Goal: Transaction & Acquisition: Obtain resource

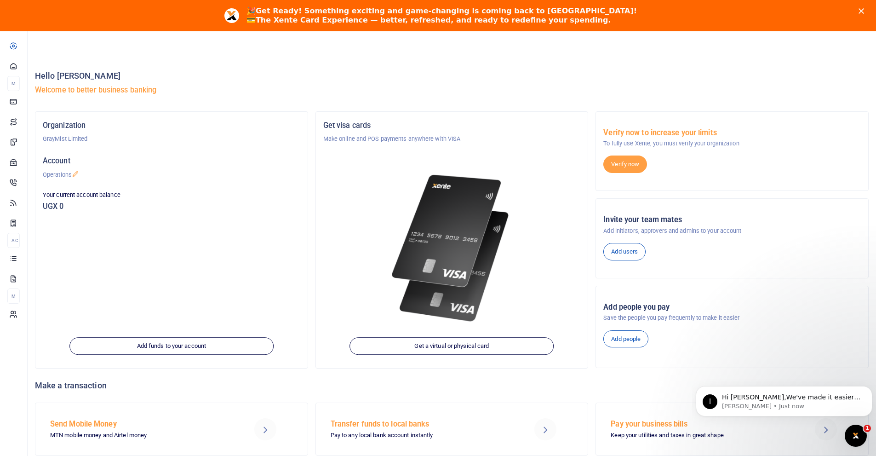
click at [864, 12] on polygon "Close" at bounding box center [861, 11] width 6 height 6
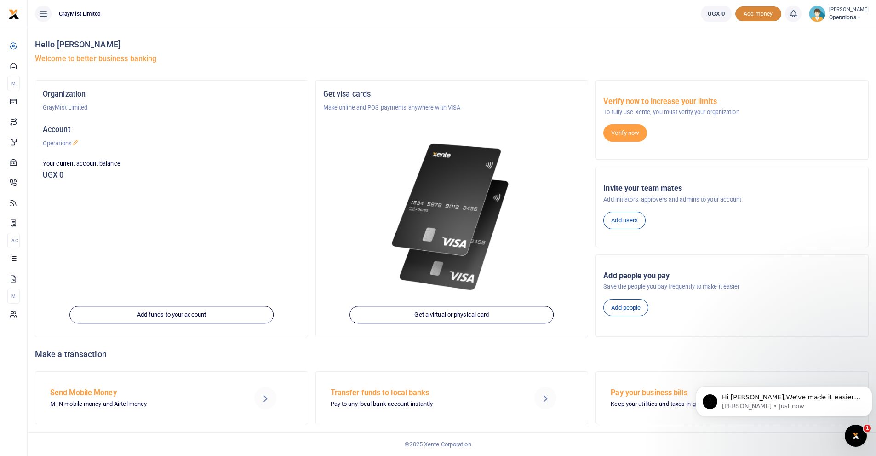
click at [755, 15] on span "Add money" at bounding box center [758, 13] width 46 height 15
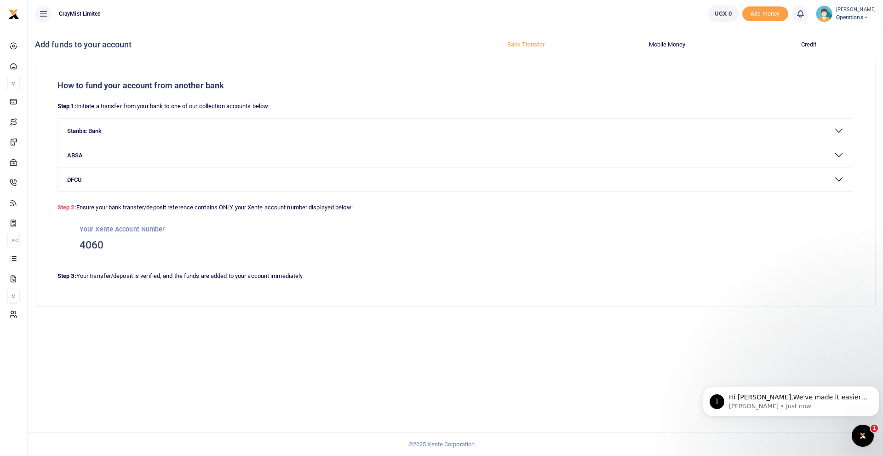
click at [677, 44] on button "Mobile Money" at bounding box center [667, 44] width 130 height 15
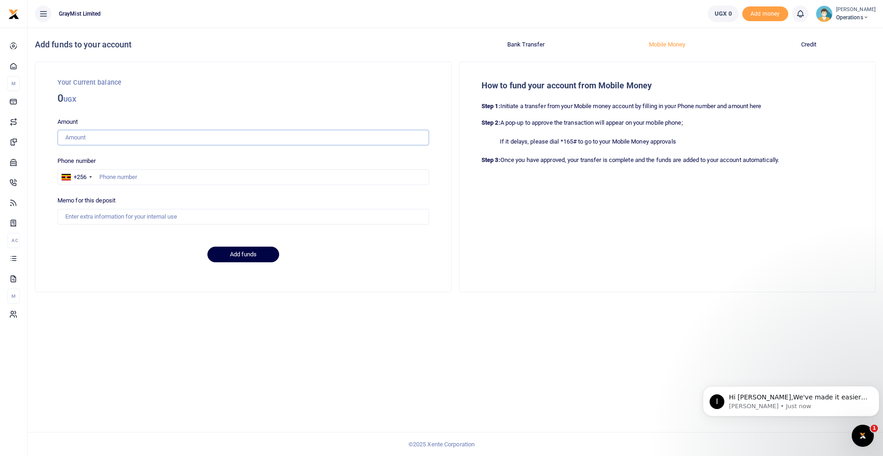
click at [97, 141] on input "Amount" at bounding box center [242, 138] width 371 height 16
type input "100,000"
click at [122, 181] on input "text" at bounding box center [242, 177] width 371 height 16
type input "782923374"
click at [116, 217] on input "Memo for this deposit" at bounding box center [242, 217] width 371 height 16
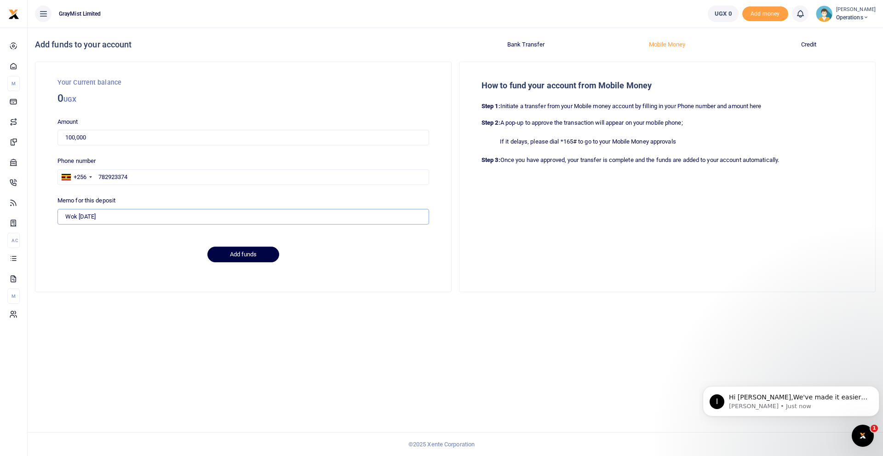
type input "Wok 12th August"
click at [74, 137] on input "100,000" at bounding box center [242, 138] width 371 height 16
drag, startPoint x: 69, startPoint y: 137, endPoint x: 53, endPoint y: 137, distance: 16.5
click at [53, 137] on div "Your Current balance 0 UGX Amount 90,000 Amount is required. Phone number +256 …" at bounding box center [243, 176] width 416 height 229
click at [105, 138] on input "80,000" at bounding box center [242, 138] width 371 height 16
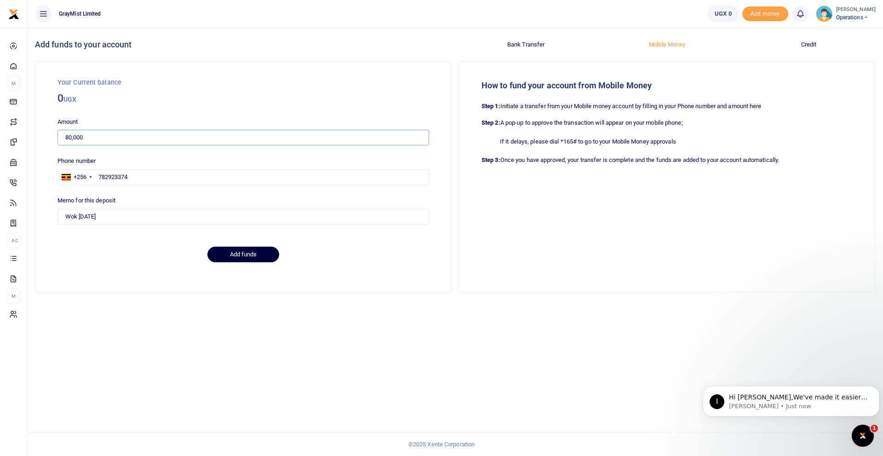
type input "80,000"
click at [245, 255] on button "Add funds" at bounding box center [243, 254] width 72 height 16
click at [323, 129] on div "Amount 80,000 Amount is required." at bounding box center [242, 131] width 371 height 29
click at [849, 17] on span "Operations" at bounding box center [856, 17] width 40 height 8
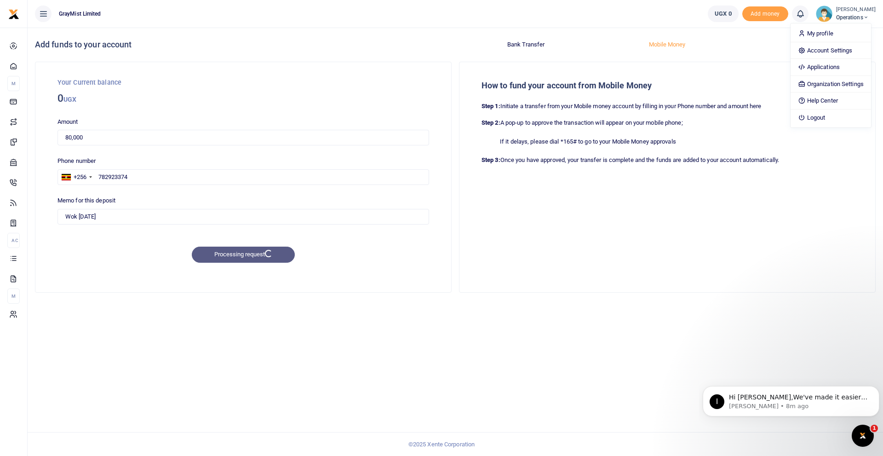
click at [727, 45] on button "Mobile Money" at bounding box center [667, 44] width 130 height 15
click at [526, 45] on button "Bank Transfer" at bounding box center [526, 44] width 130 height 15
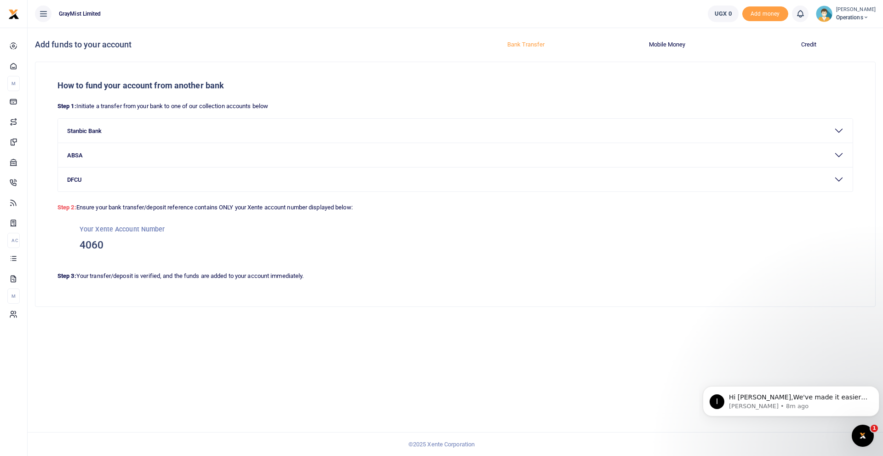
click at [671, 43] on button "Mobile Money" at bounding box center [667, 44] width 130 height 15
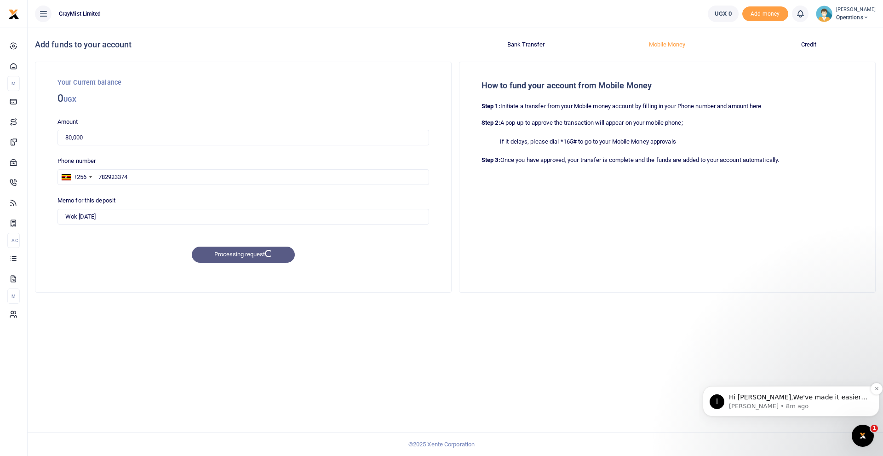
click at [774, 404] on p "Ibrahim • 8m ago" at bounding box center [798, 406] width 139 height 8
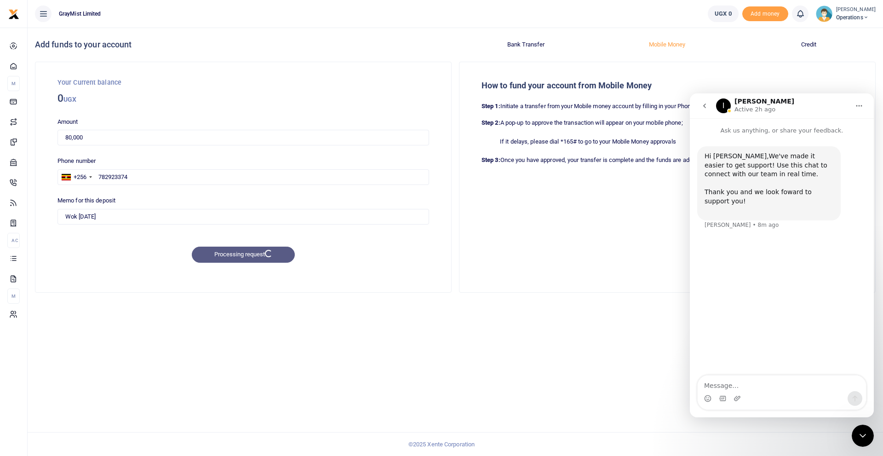
click at [748, 385] on textarea "Message…" at bounding box center [781, 383] width 168 height 16
type textarea "Hello Ibrahim, does the deposit to my Xente account using MM really work?"
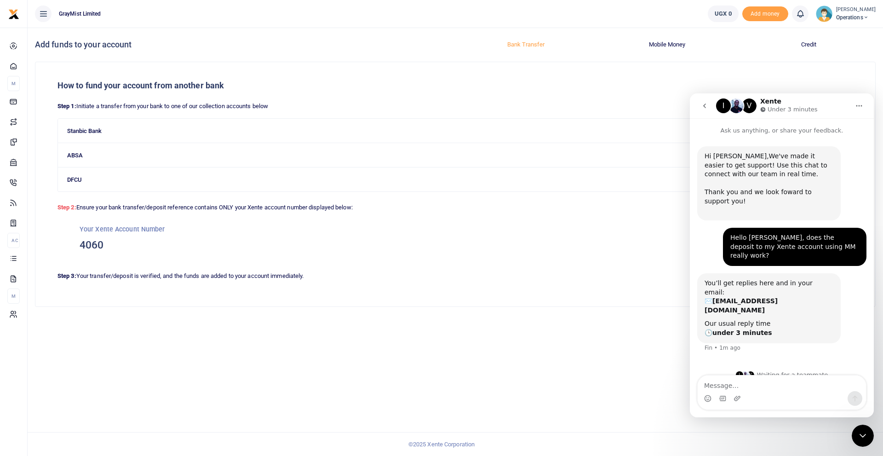
click at [663, 41] on button "Mobile Money" at bounding box center [667, 44] width 130 height 15
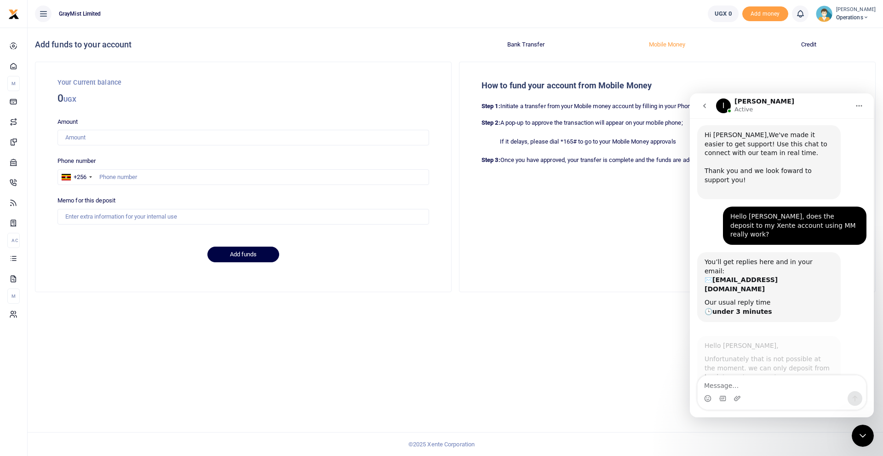
scroll to position [19, 0]
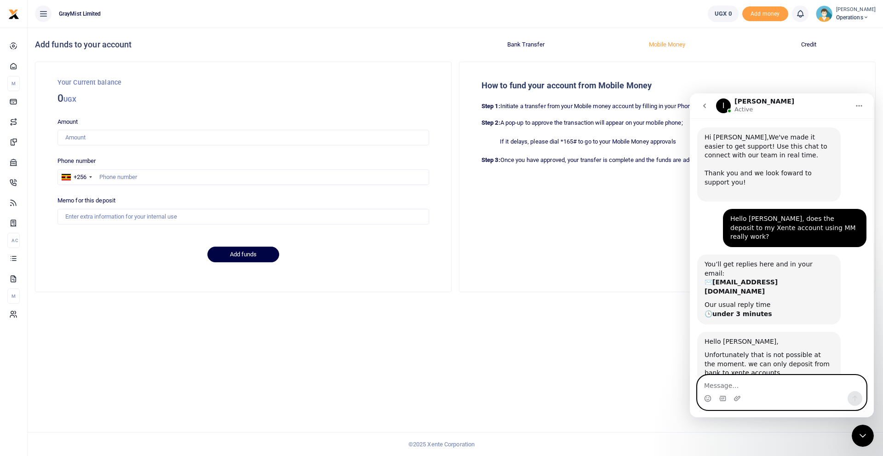
click at [753, 384] on textarea "Message…" at bounding box center [781, 383] width 168 height 16
type textarea "Ok, you should probably remove it as an option then"
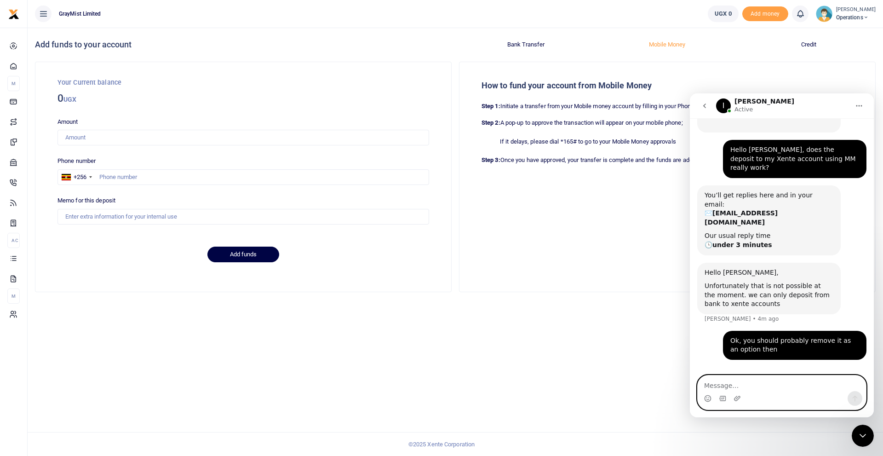
scroll to position [91, 0]
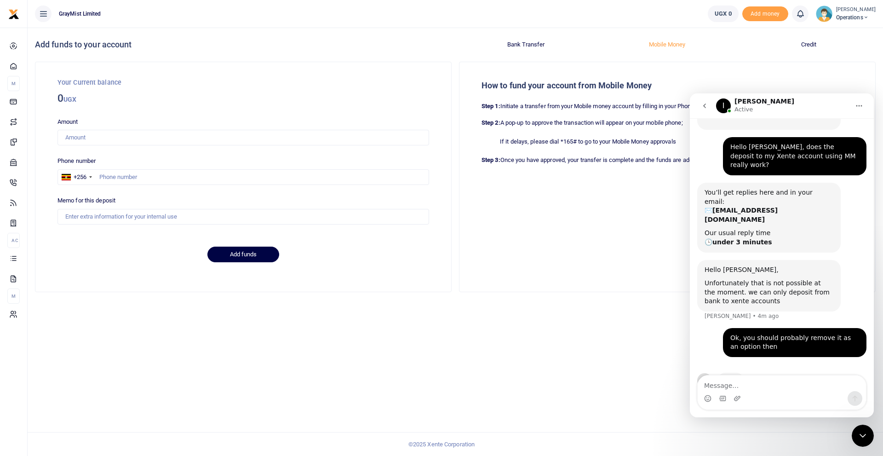
click at [545, 45] on button "Bank Transfer" at bounding box center [526, 44] width 130 height 15
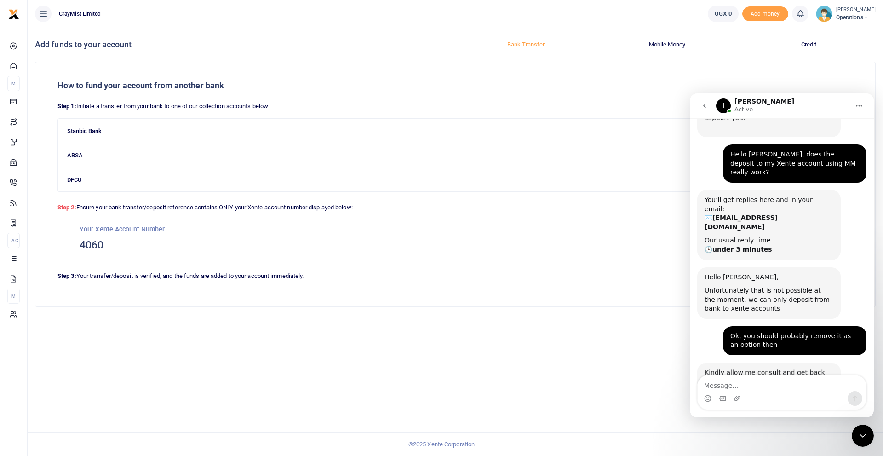
scroll to position [83, 0]
click at [705, 108] on icon "go back" at bounding box center [704, 105] width 7 height 7
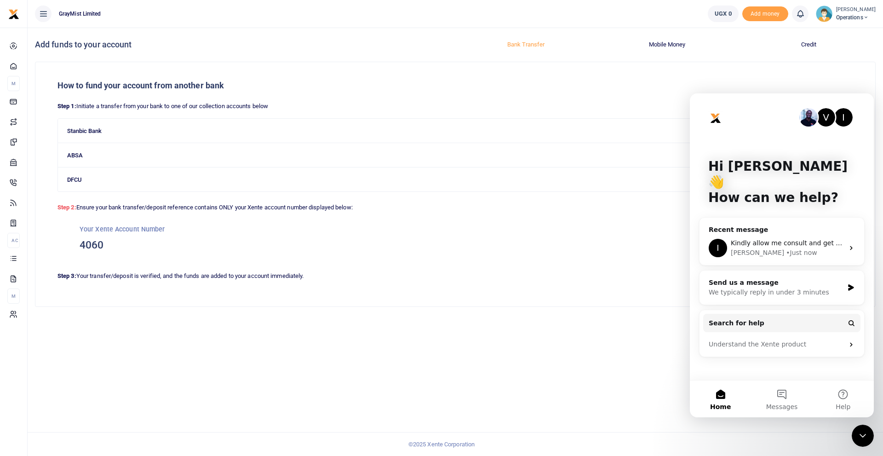
scroll to position [0, 0]
click at [631, 314] on div "How to fund your account from another bank Step 1: Initiate a transfer from you…" at bounding box center [455, 195] width 848 height 267
click at [641, 355] on div "Add funds to your account Bank Transfer Mobile Money Credit How to fund your ac…" at bounding box center [455, 242] width 855 height 428
click at [714, 119] on img "Intercom messenger" at bounding box center [715, 118] width 15 height 15
click at [665, 390] on div "Add funds to your account Bank Transfer Mobile Money Credit How to fund your ac…" at bounding box center [455, 242] width 855 height 428
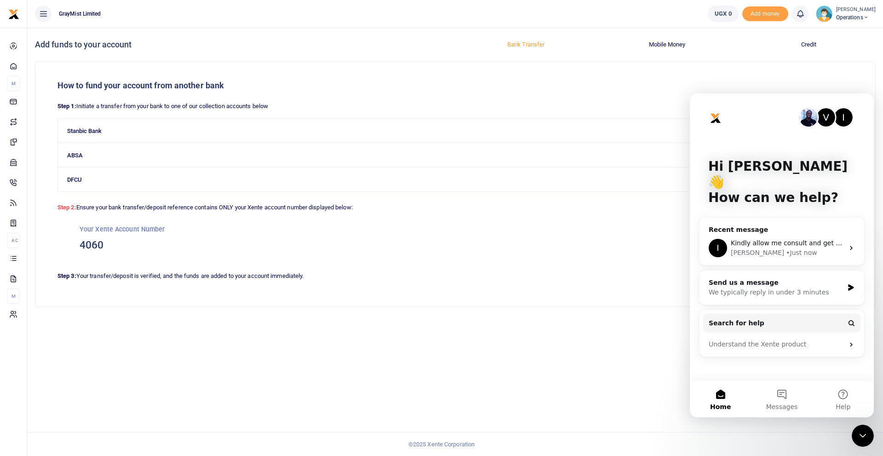
click at [717, 118] on img "Intercom messenger" at bounding box center [715, 118] width 15 height 15
click at [683, 72] on div "How to fund your account from another bank Step 1: Initiate a transfer from you…" at bounding box center [454, 184] width 839 height 244
click at [627, 360] on div "Add funds to your account Bank Transfer Mobile Money Credit How to fund your ac…" at bounding box center [455, 242] width 855 height 428
click at [863, 436] on icon "Close Intercom Messenger" at bounding box center [862, 436] width 6 height 4
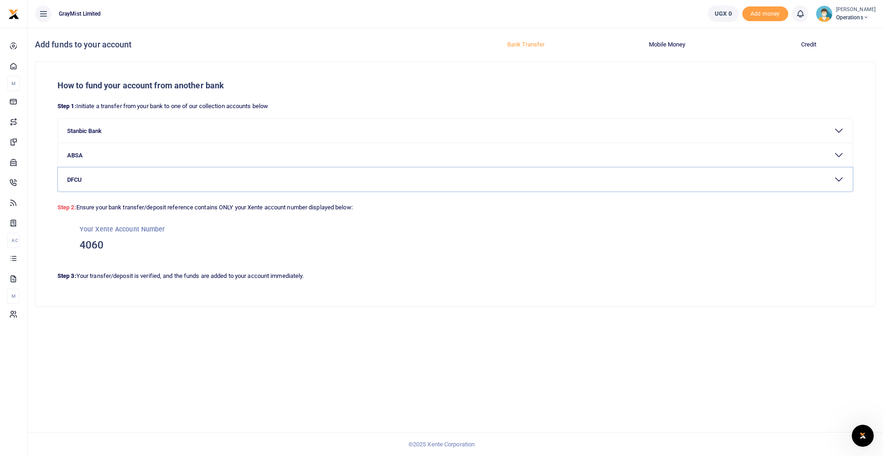
click at [841, 180] on button "DFCU" at bounding box center [455, 179] width 794 height 24
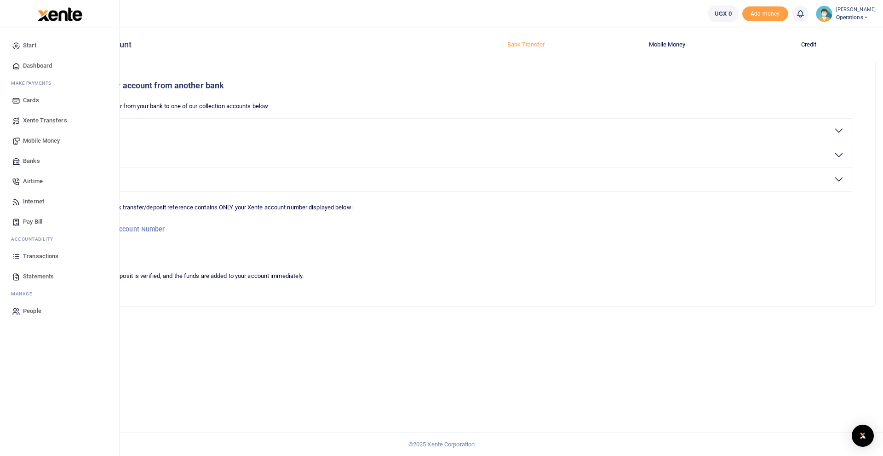
click at [46, 119] on span "Xente Transfers" at bounding box center [45, 120] width 44 height 9
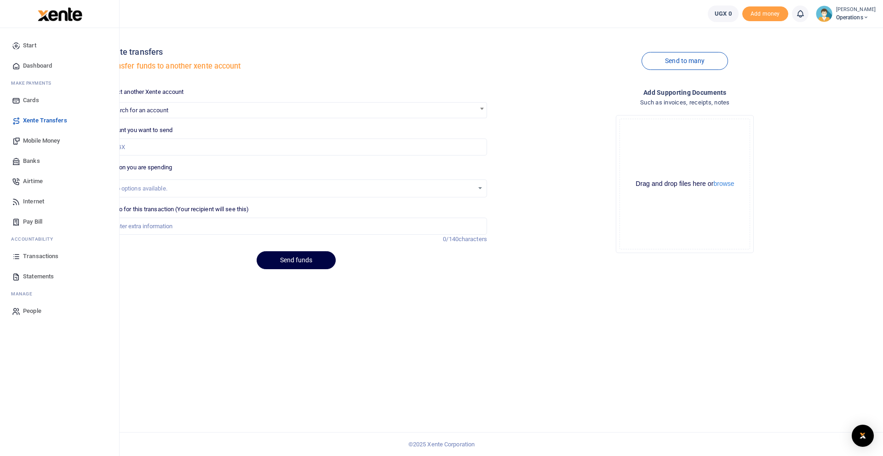
click at [24, 161] on span "Banks" at bounding box center [31, 160] width 17 height 9
click at [38, 307] on span "People" at bounding box center [32, 310] width 18 height 9
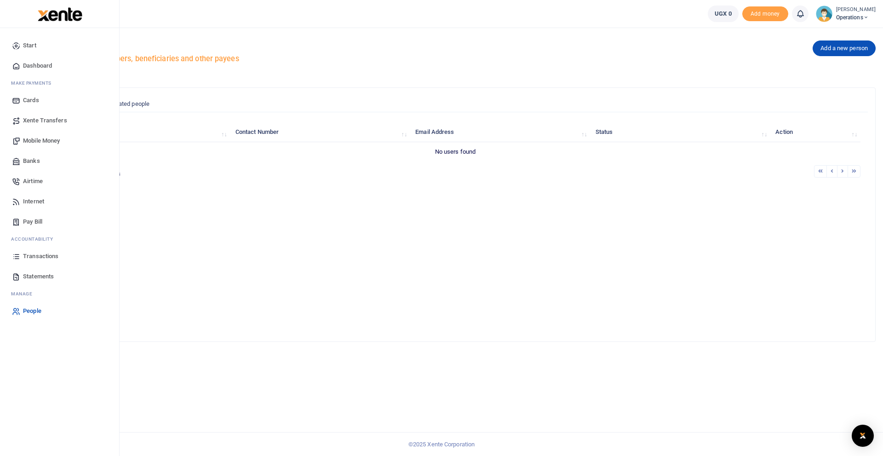
click at [36, 221] on span "Pay Bill" at bounding box center [32, 221] width 19 height 9
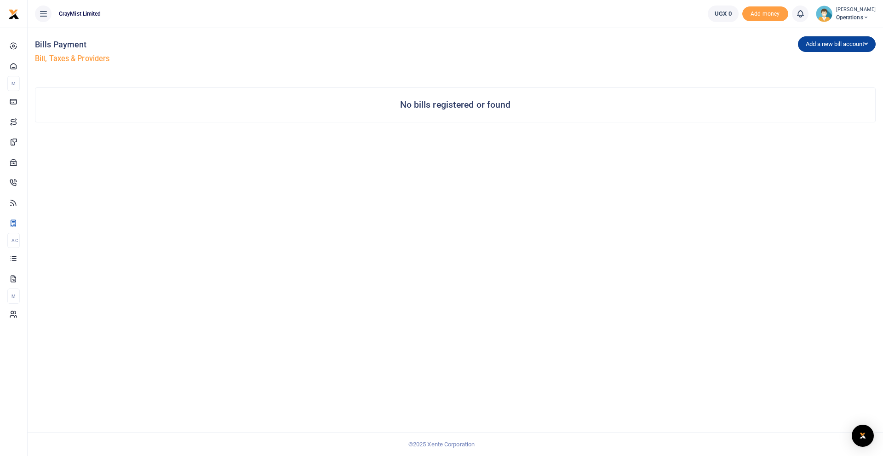
click at [841, 47] on button "Add a new bill account" at bounding box center [837, 44] width 78 height 16
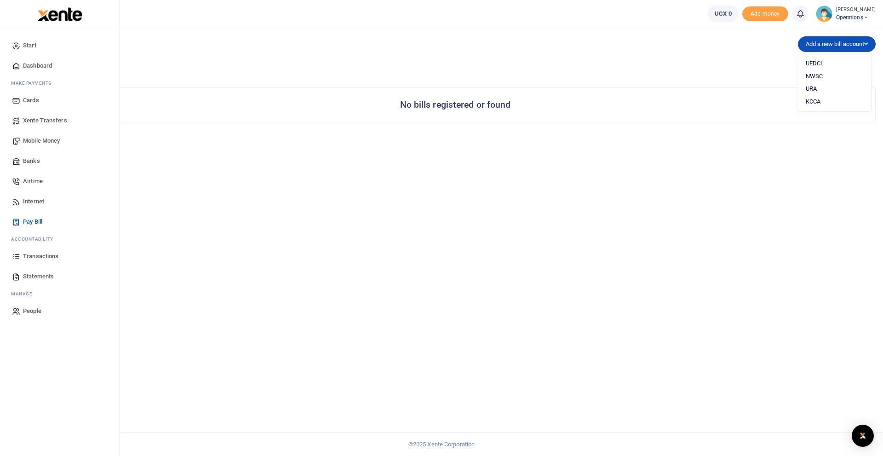
click at [40, 64] on span "Dashboard" at bounding box center [37, 65] width 29 height 9
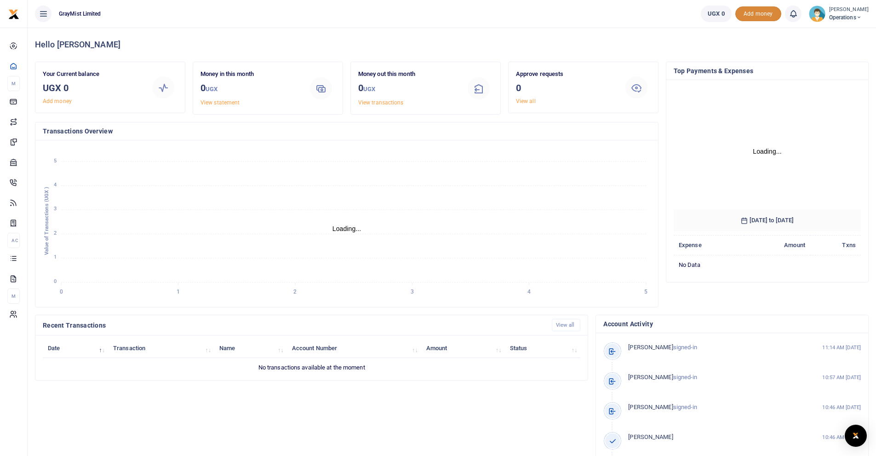
click at [764, 14] on span "Add money" at bounding box center [758, 13] width 46 height 15
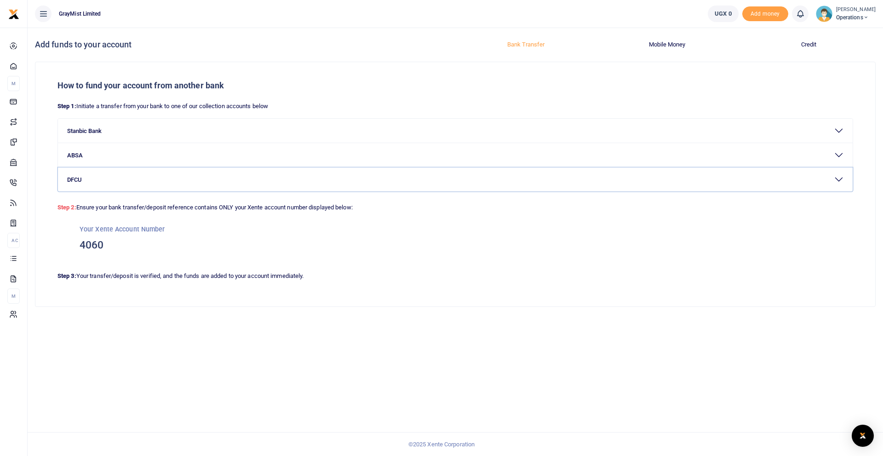
click at [85, 178] on button "DFCU" at bounding box center [455, 179] width 794 height 24
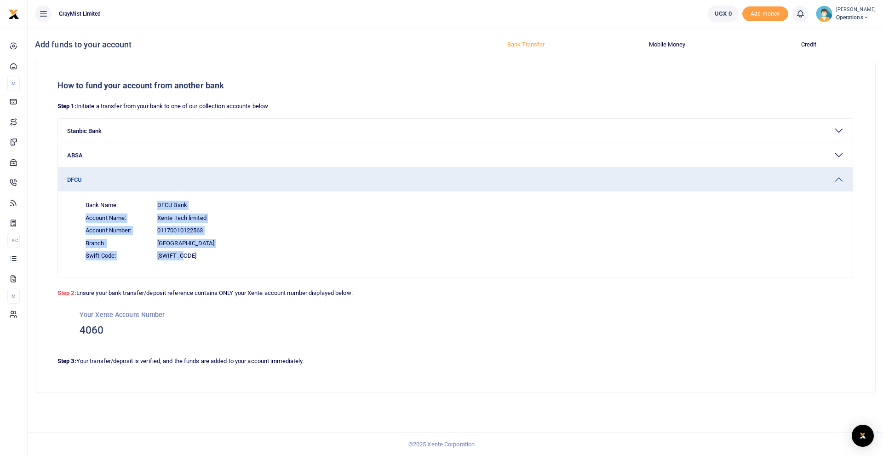
drag, startPoint x: 187, startPoint y: 255, endPoint x: 157, endPoint y: 206, distance: 57.2
click at [157, 206] on div "Bank Name: DFCU Bank Account Name: Xente Tech limited Account Number: 011700101…" at bounding box center [460, 230] width 765 height 63
click at [201, 244] on span "Branch: [GEOGRAPHIC_DATA]" at bounding box center [460, 243] width 765 height 13
